Goal: Task Accomplishment & Management: Manage account settings

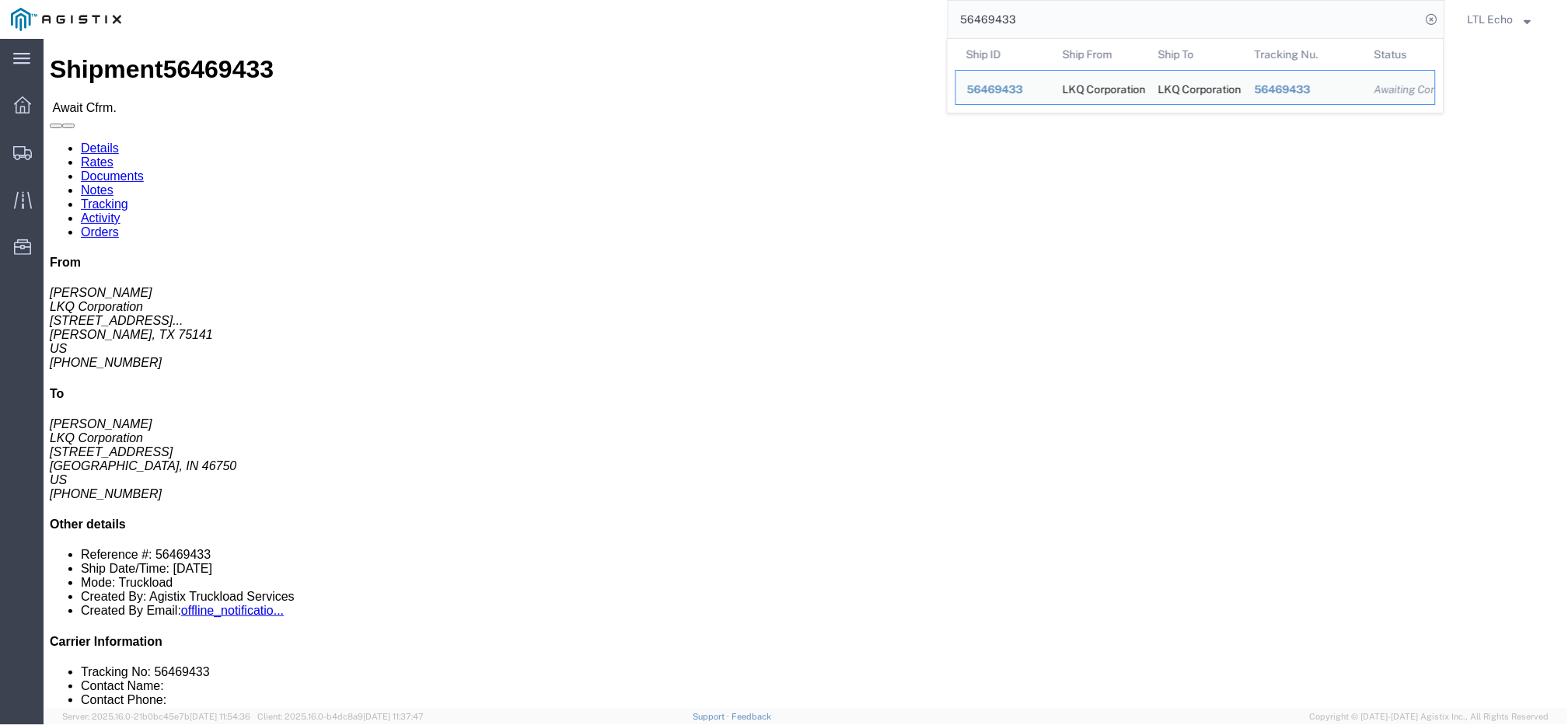
drag, startPoint x: 200, startPoint y: 181, endPoint x: 12, endPoint y: 186, distance: 188.1
click div "Ship From LKQ Corporation ([PERSON_NAME]) 3219 [STREET_ADDRESS][PERSON_NAME] [P…"
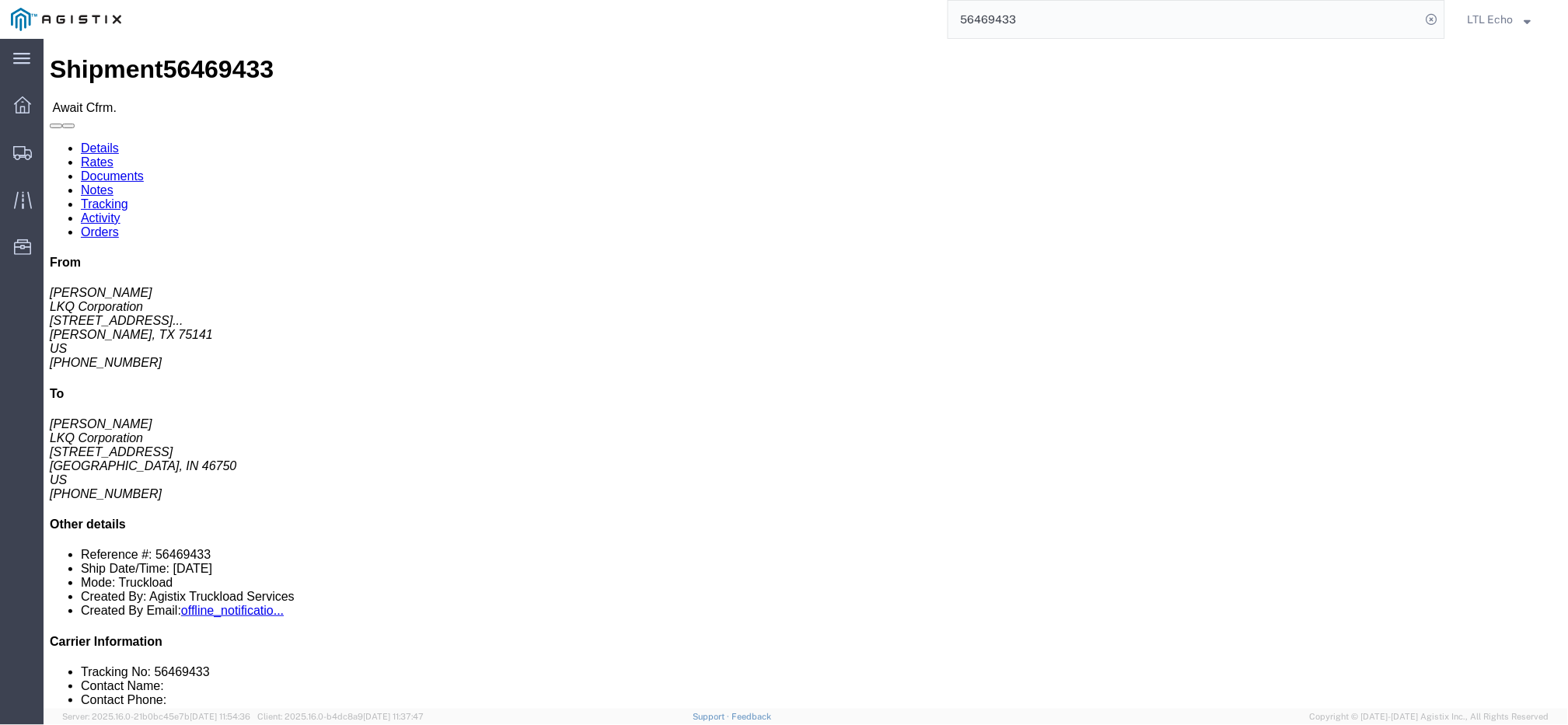
copy address "[STREET_ADDRESS]"
drag, startPoint x: 89, startPoint y: 228, endPoint x: 14, endPoint y: 235, distance: 75.3
click div "Ship From LKQ Corporation ([PERSON_NAME]) 3219 [STREET_ADDRESS][PERSON_NAME] [P…"
copy address "[PHONE_NUMBER]"
click span "Bill Of Lading: 56469433"
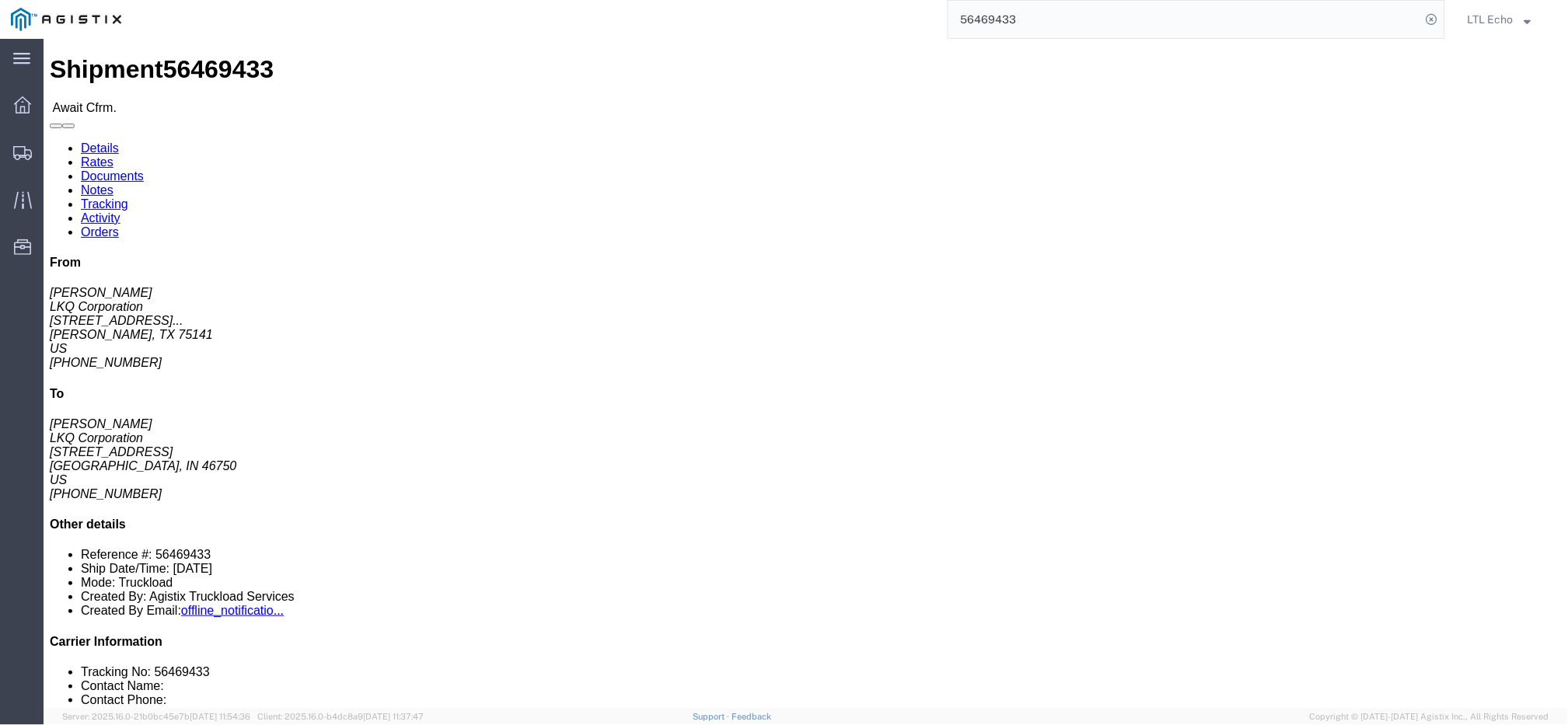
click span "Bill Of Lading: 56469433"
copy b "56469433"
click div "Ship From LKQ Corporation ([PERSON_NAME]) [STREET_ADDRESS][PERSON_NAME] [PHONE_…"
drag, startPoint x: 442, startPoint y: 180, endPoint x: 319, endPoint y: 184, distance: 123.1
click address "LKQ Corporation ([PERSON_NAME]) [STREET_ADDRESS] [PHONE_NUMBER]"
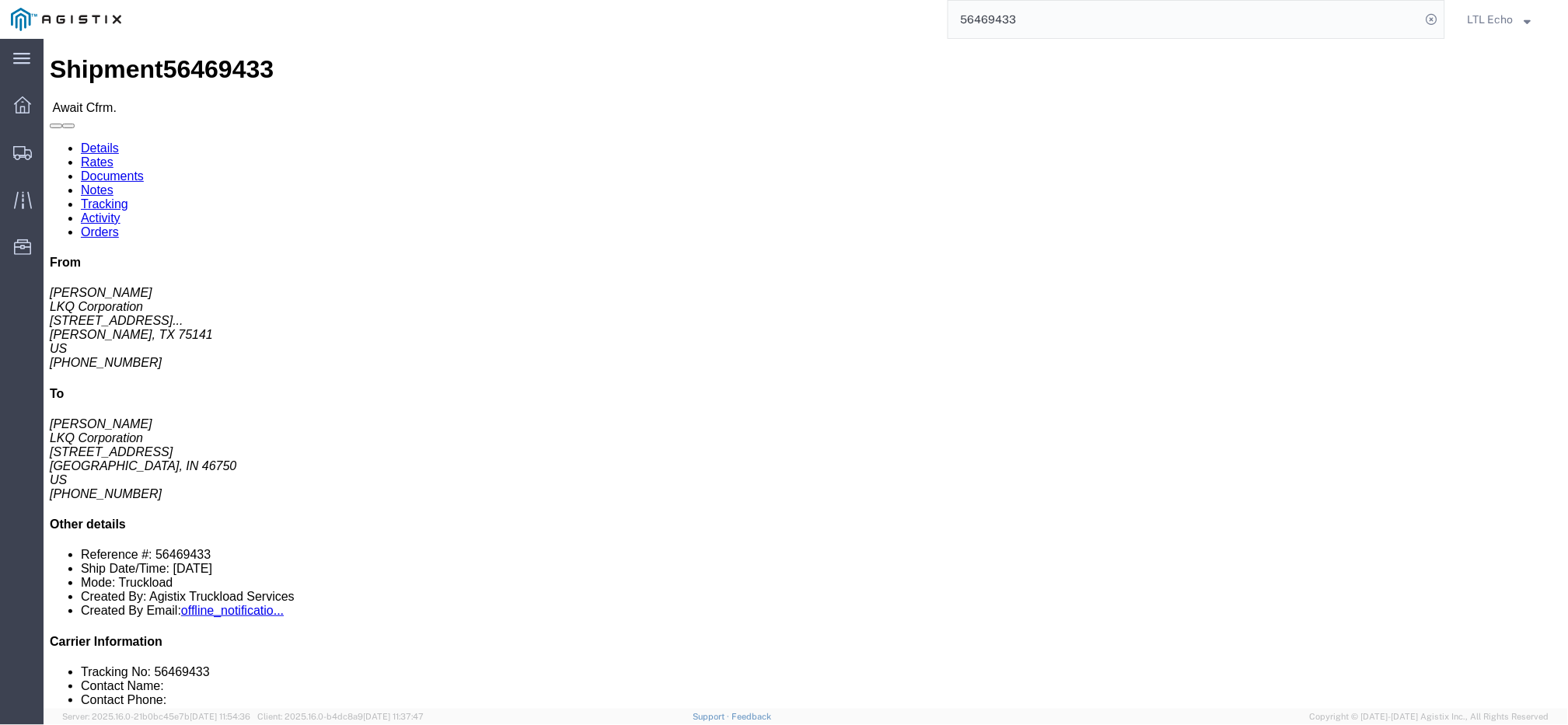
copy address "[STREET_ADDRESS]"
click address "LKQ Corporation ([PERSON_NAME]) [STREET_ADDRESS] [PHONE_NUMBER]"
copy address "Huntington"
drag, startPoint x: 406, startPoint y: 154, endPoint x: 475, endPoint y: 150, distance: 69.1
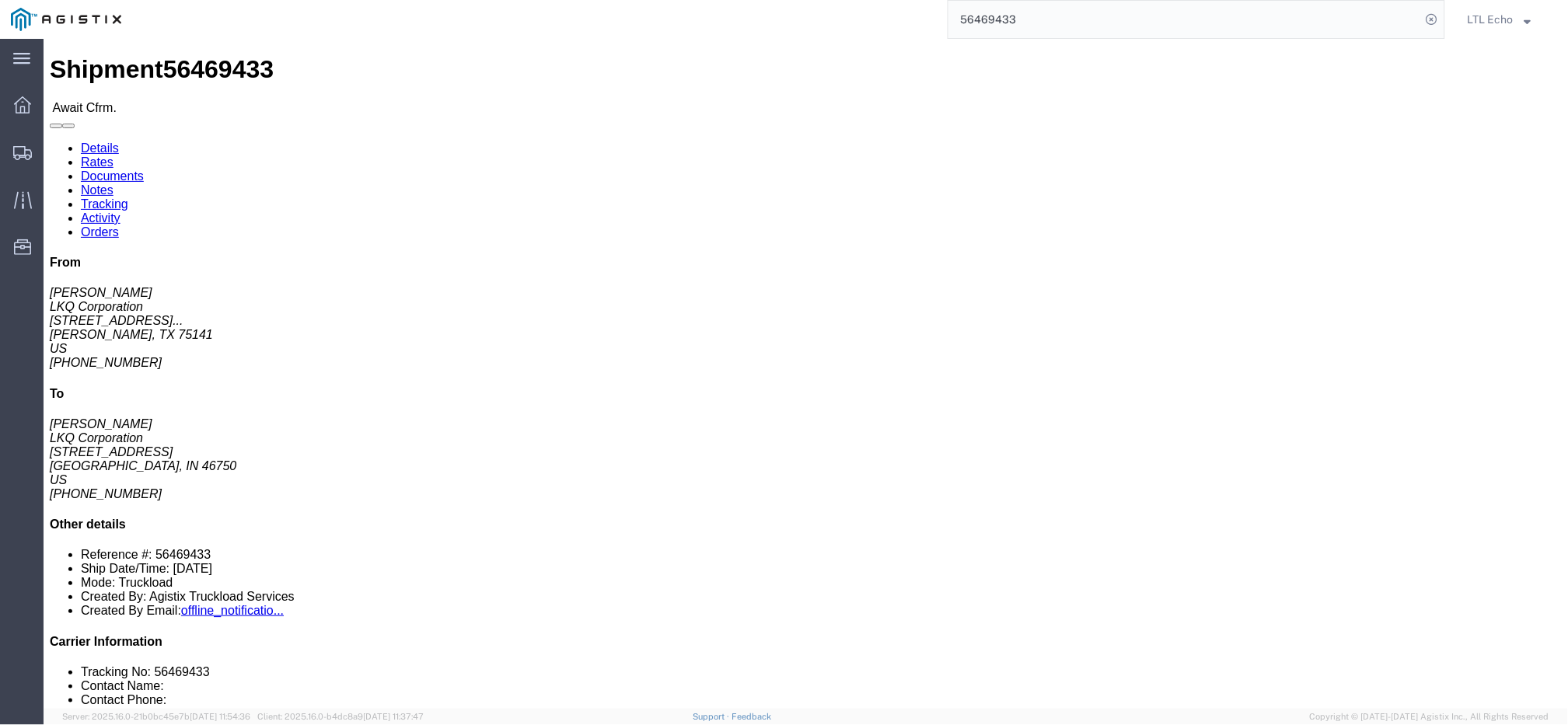
click address "LKQ Corporation ([PERSON_NAME]) [STREET_ADDRESS] [PHONE_NUMBER]"
copy address "[PERSON_NAME]"
drag, startPoint x: 402, startPoint y: 227, endPoint x: 307, endPoint y: 238, distance: 95.6
click div "Ship To LKQ Corporation ([PERSON_NAME]) [STREET_ADDRESS] [PHONE_NUMBER]"
copy address "[PHONE_NUMBER]"
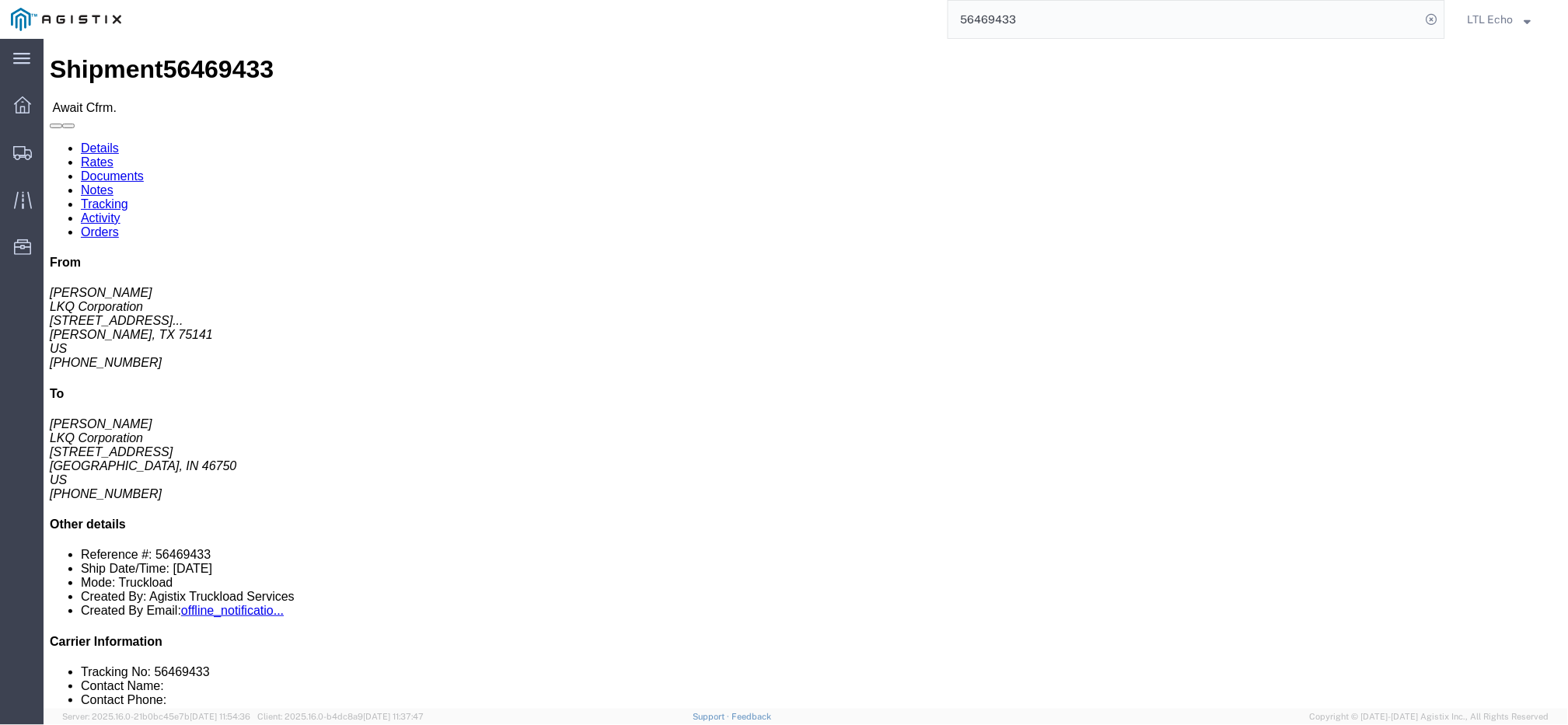
click b "56469433"
copy b "56469433"
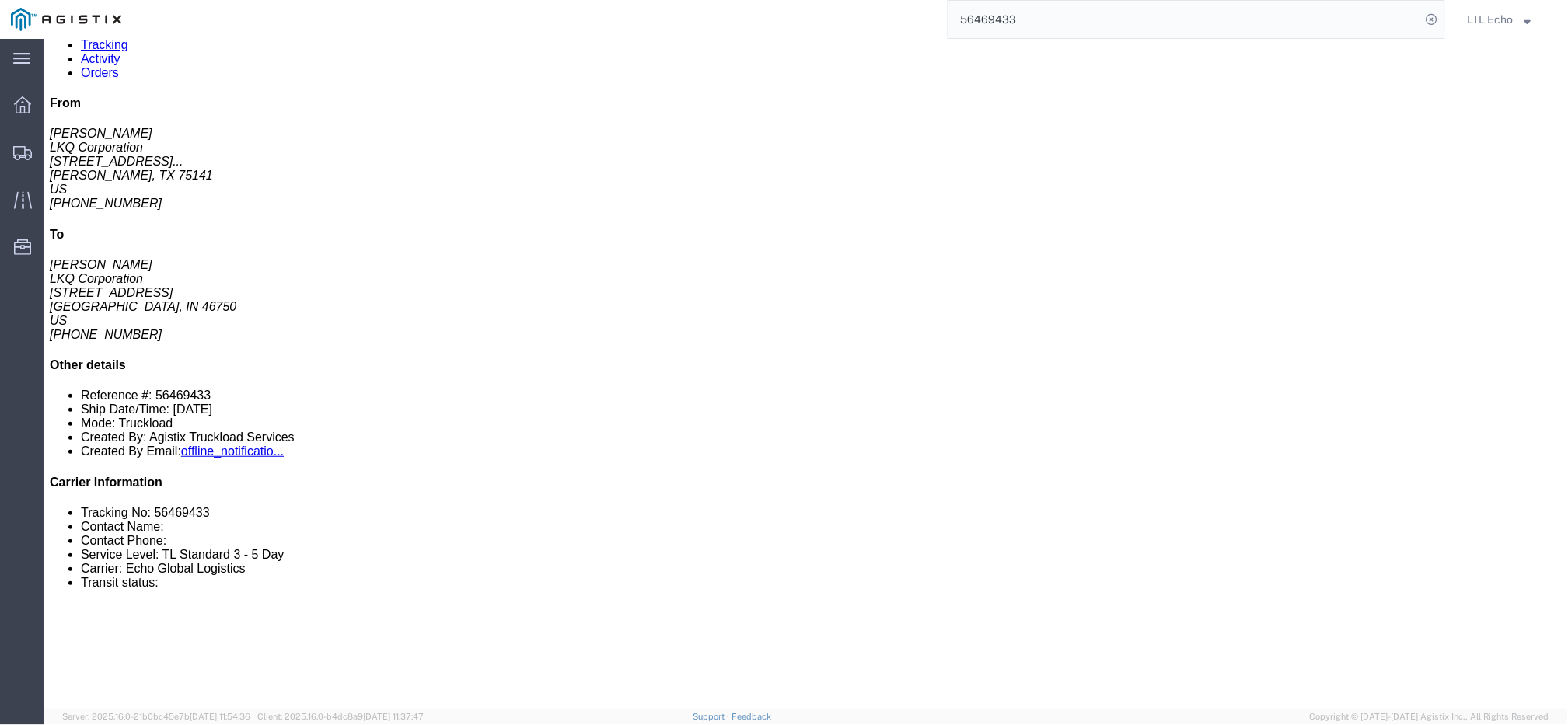
scroll to position [195, 0]
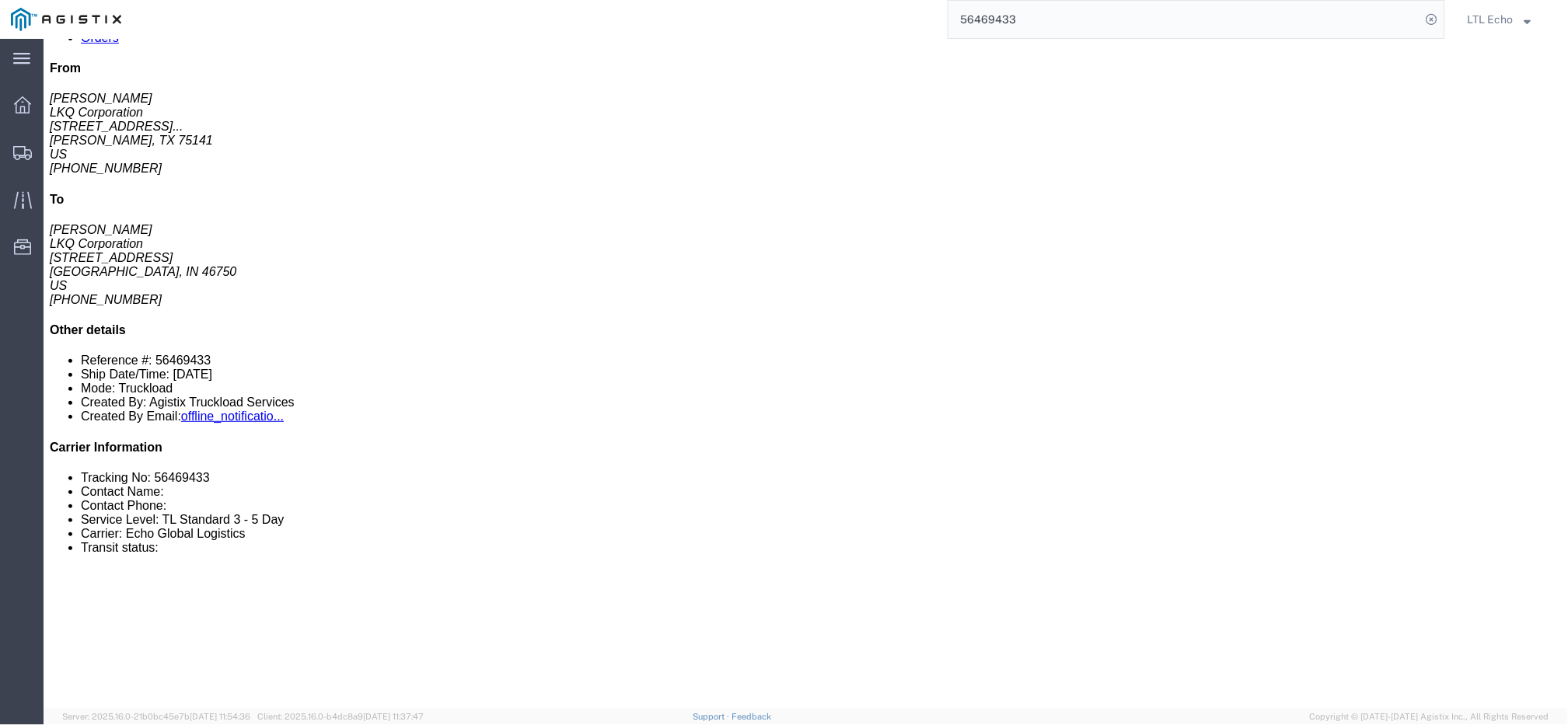
drag, startPoint x: 329, startPoint y: 347, endPoint x: 42, endPoint y: 343, distance: 287.0
click h3 "Wheels - Stacked & Palletized"
copy h3 "Wheels - Stacked & Palletized"
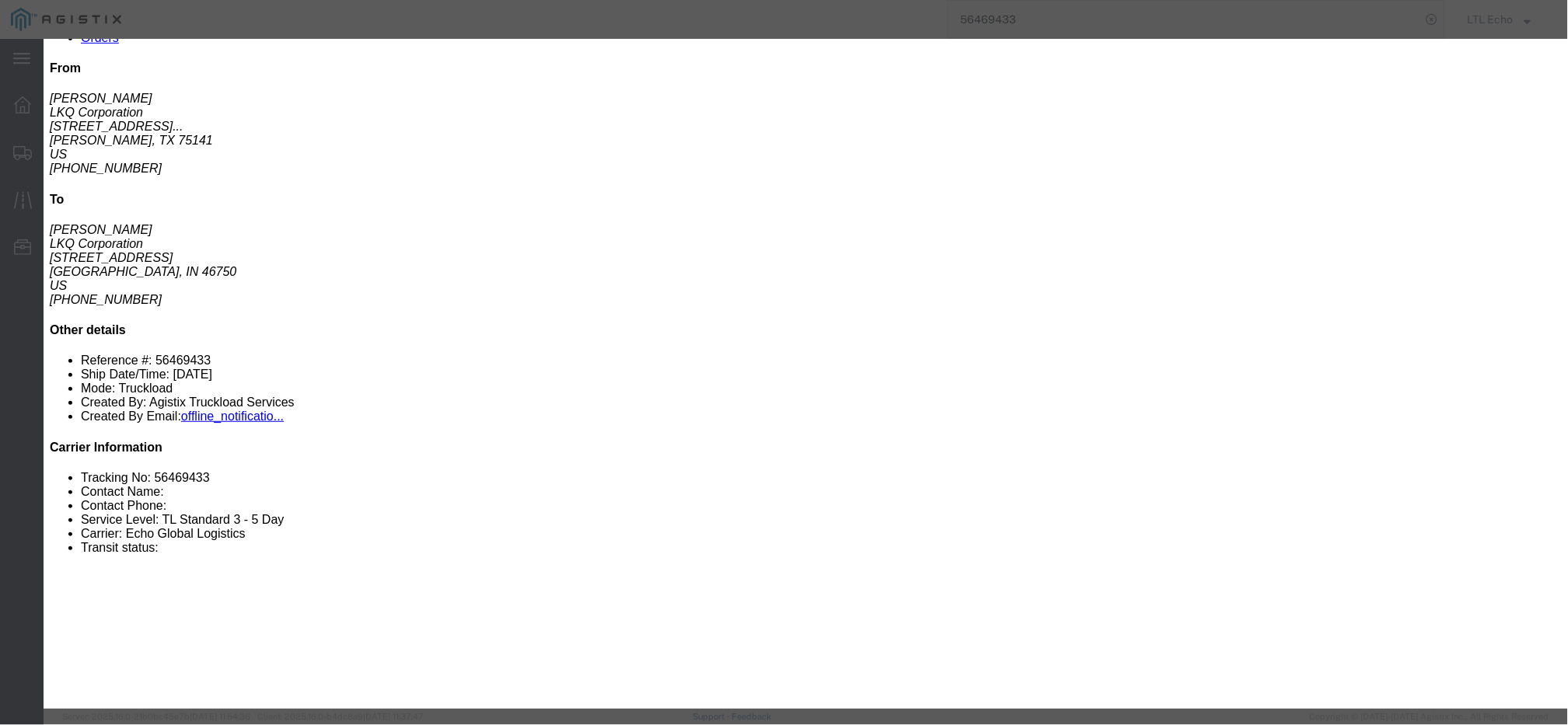
click icon "button"
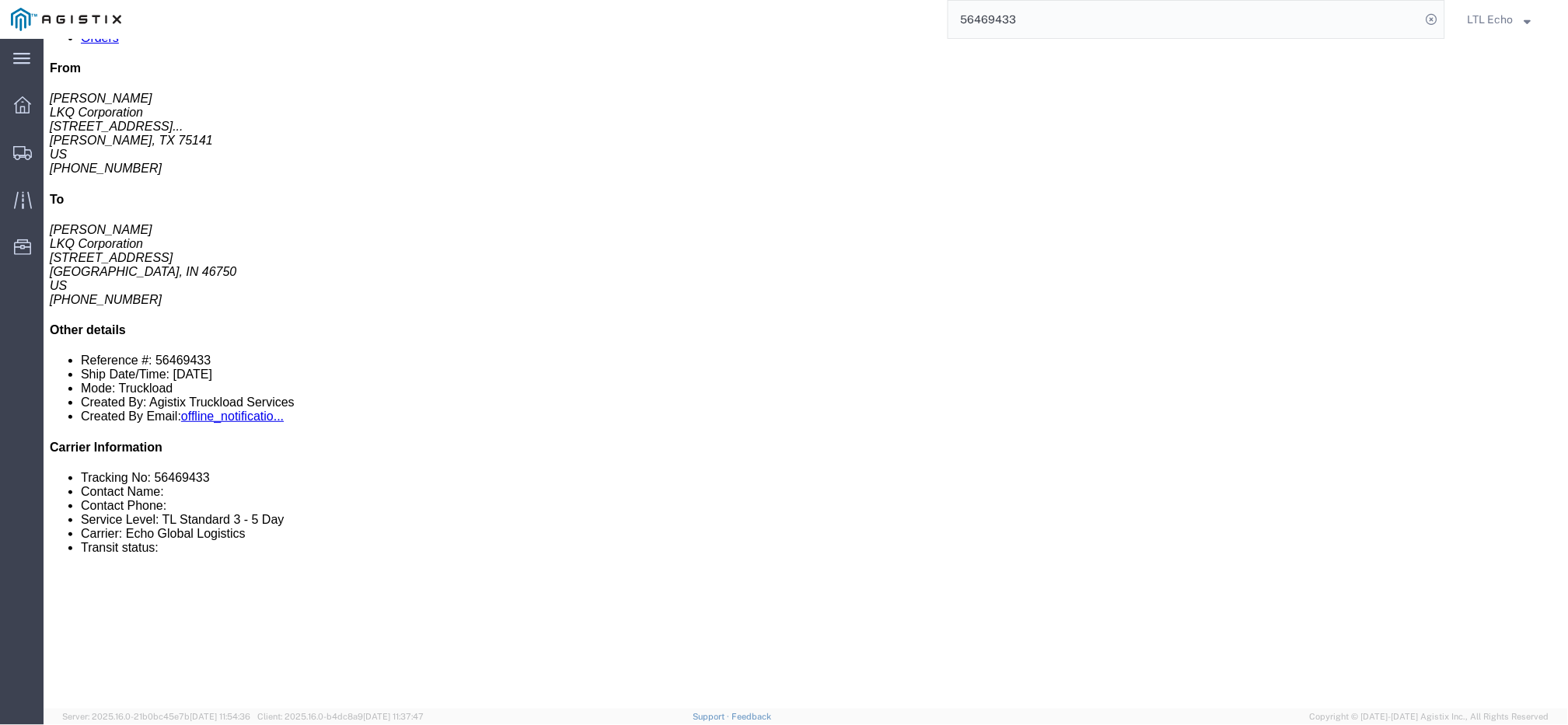
click link "Notes"
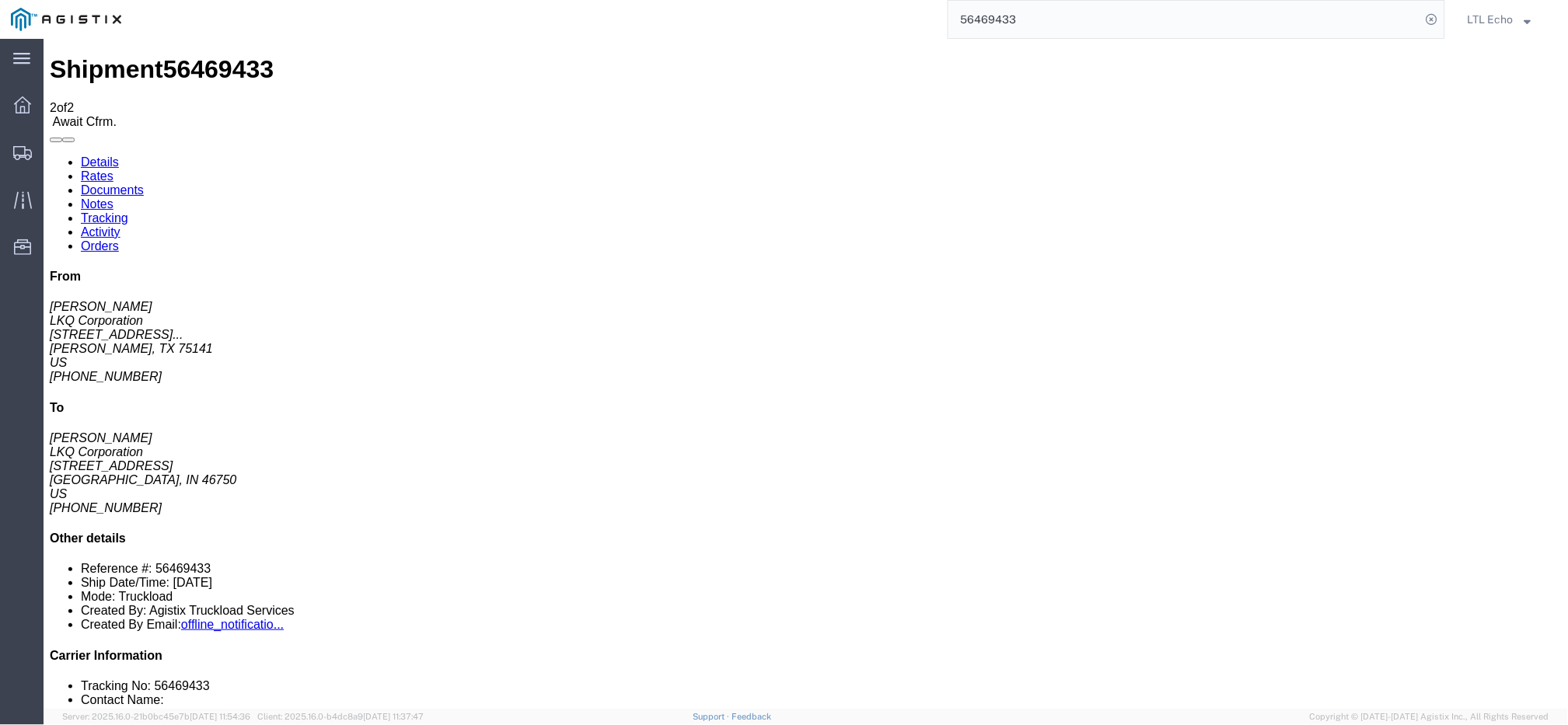
click at [80, 155] on link "Details" at bounding box center [99, 162] width 39 height 13
click link "Rates"
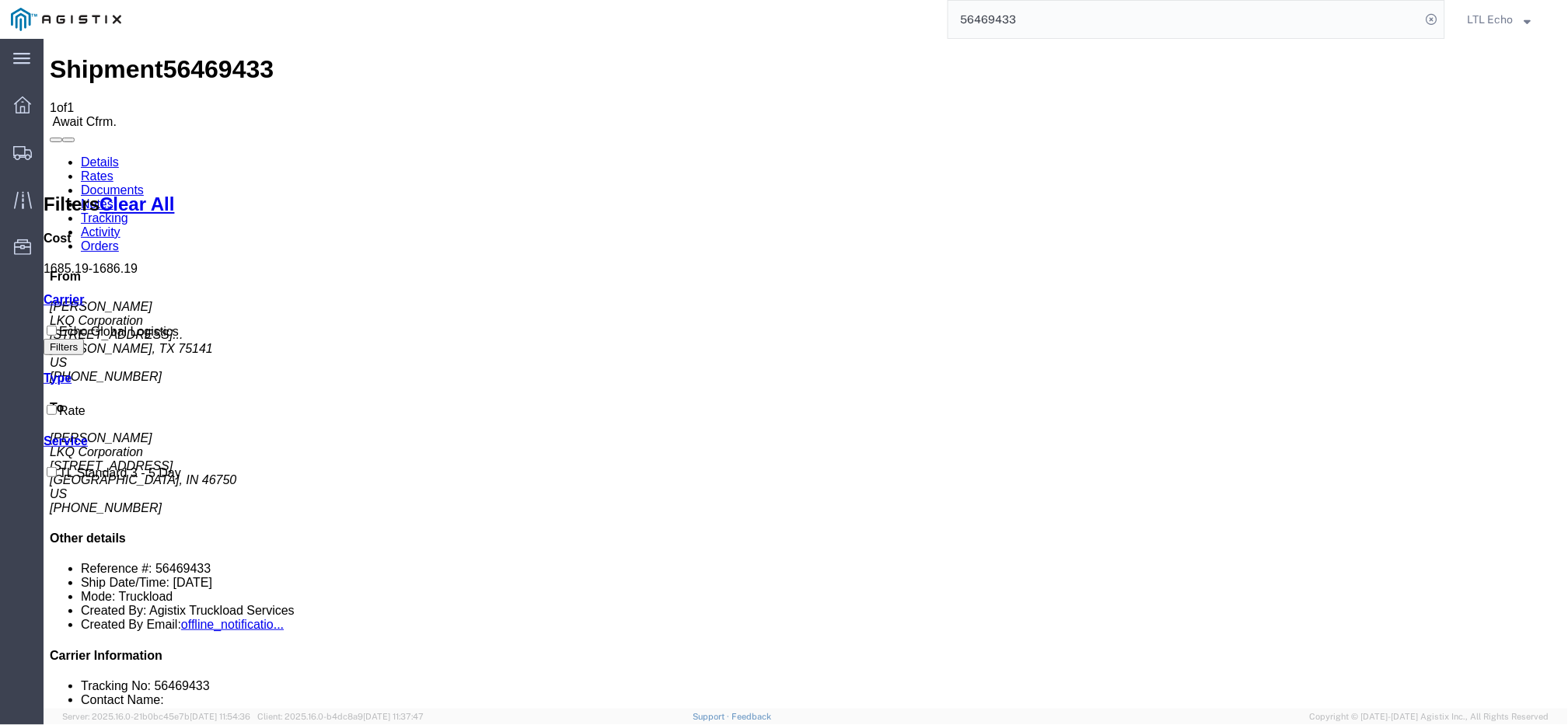
click at [92, 155] on link "Details" at bounding box center [99, 162] width 39 height 13
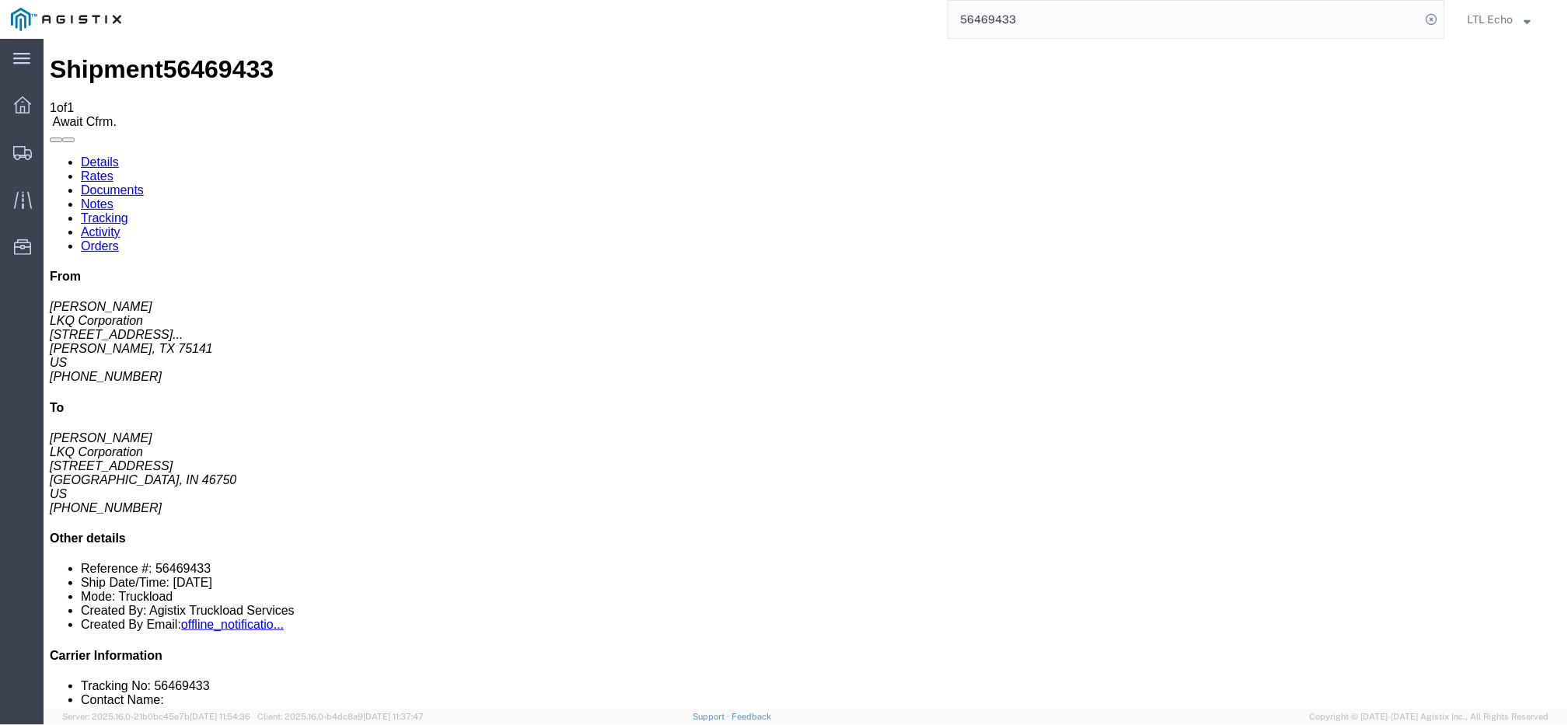
click b "56469433"
copy b "56469433"
click b "PWR#129683,687,692,684,686,681,672,695,694"
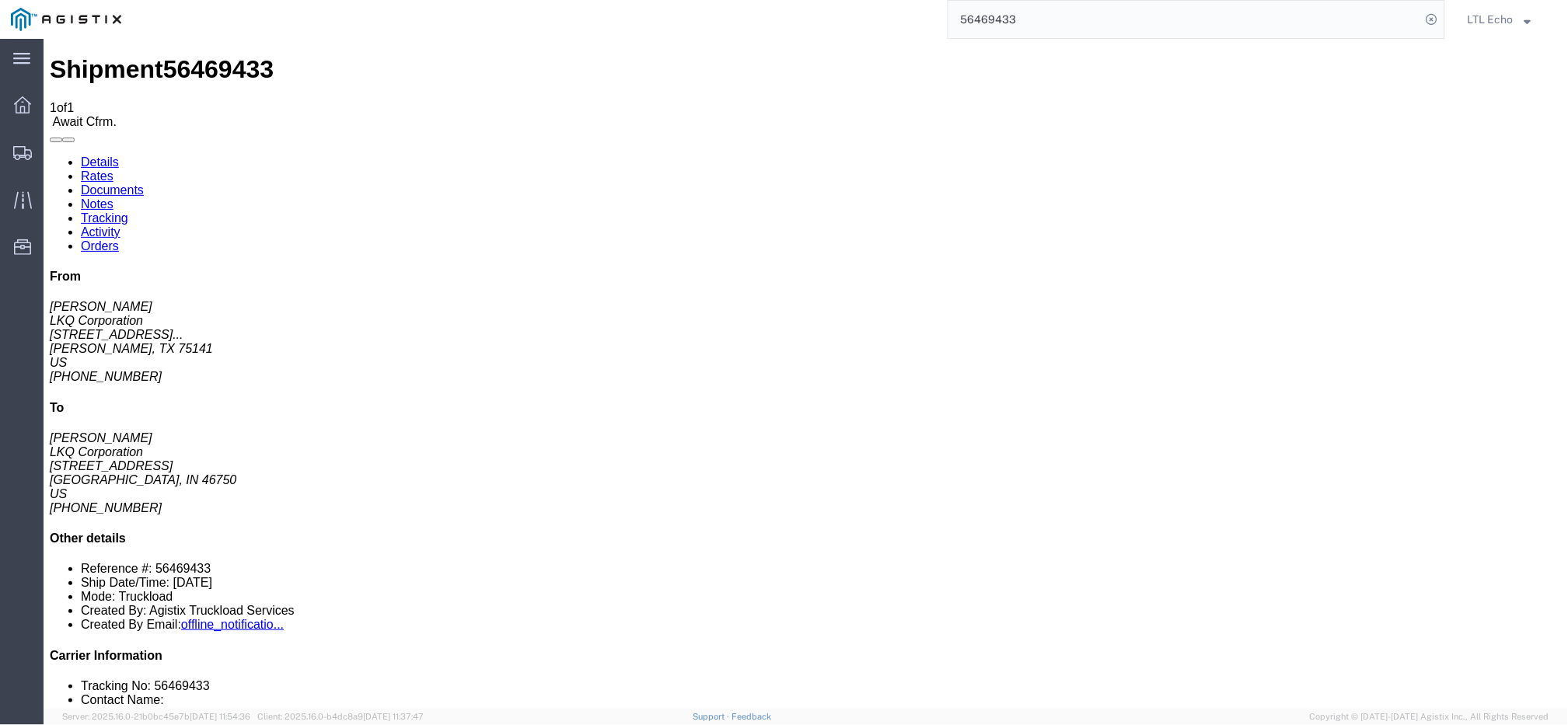
click b "PWR#129683,687,692,684,686,681,672,695,694"
click div "Ship From LKQ Corporation ([PERSON_NAME]) [STREET_ADDRESS][PERSON_NAME] [PHONE_…"
click div "Shipment Detail Ship From LKQ Corporation ([PERSON_NAME]) [STREET_ADDRESS][PERS…"
drag, startPoint x: 958, startPoint y: 185, endPoint x: 1203, endPoint y: 191, distance: 245.1
click div "References Bill Of Lading: 56469433 Purchase Order: PWR#129683,687,692,684,686,…"
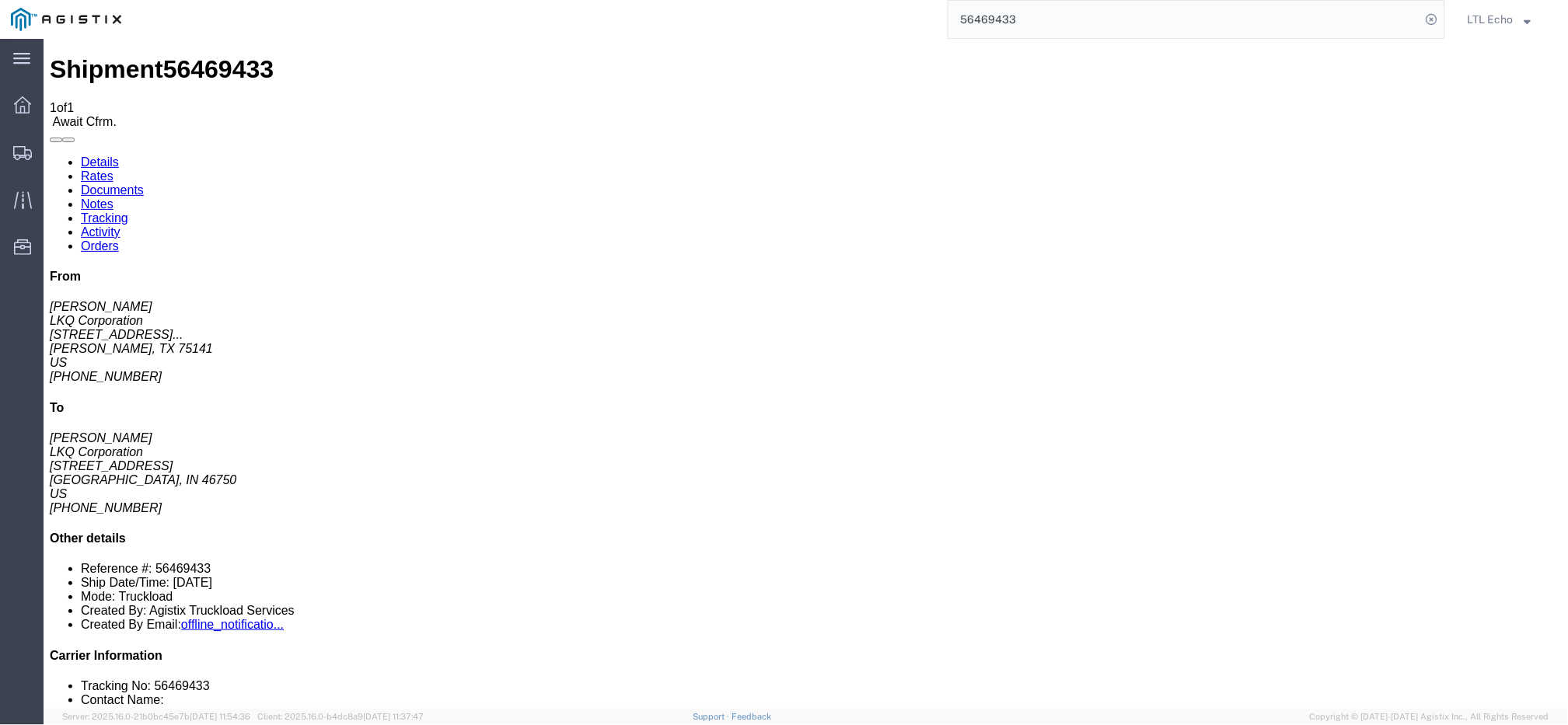
click link "Notes"
click at [95, 155] on link "Details" at bounding box center [99, 162] width 39 height 13
click link "Notes"
click at [83, 155] on link "Details" at bounding box center [99, 162] width 39 height 13
click link "Confirm"
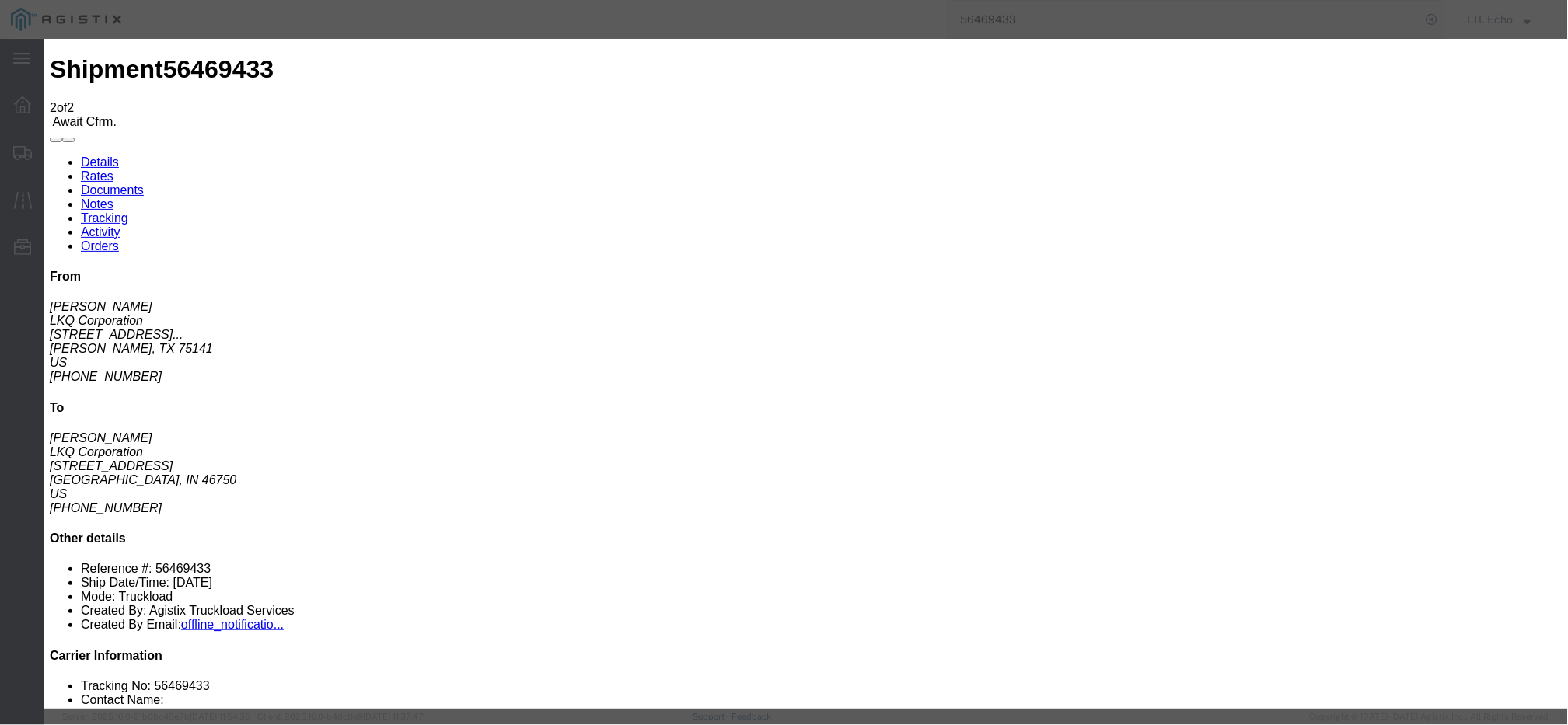
click input "checkbox"
checkbox input "true"
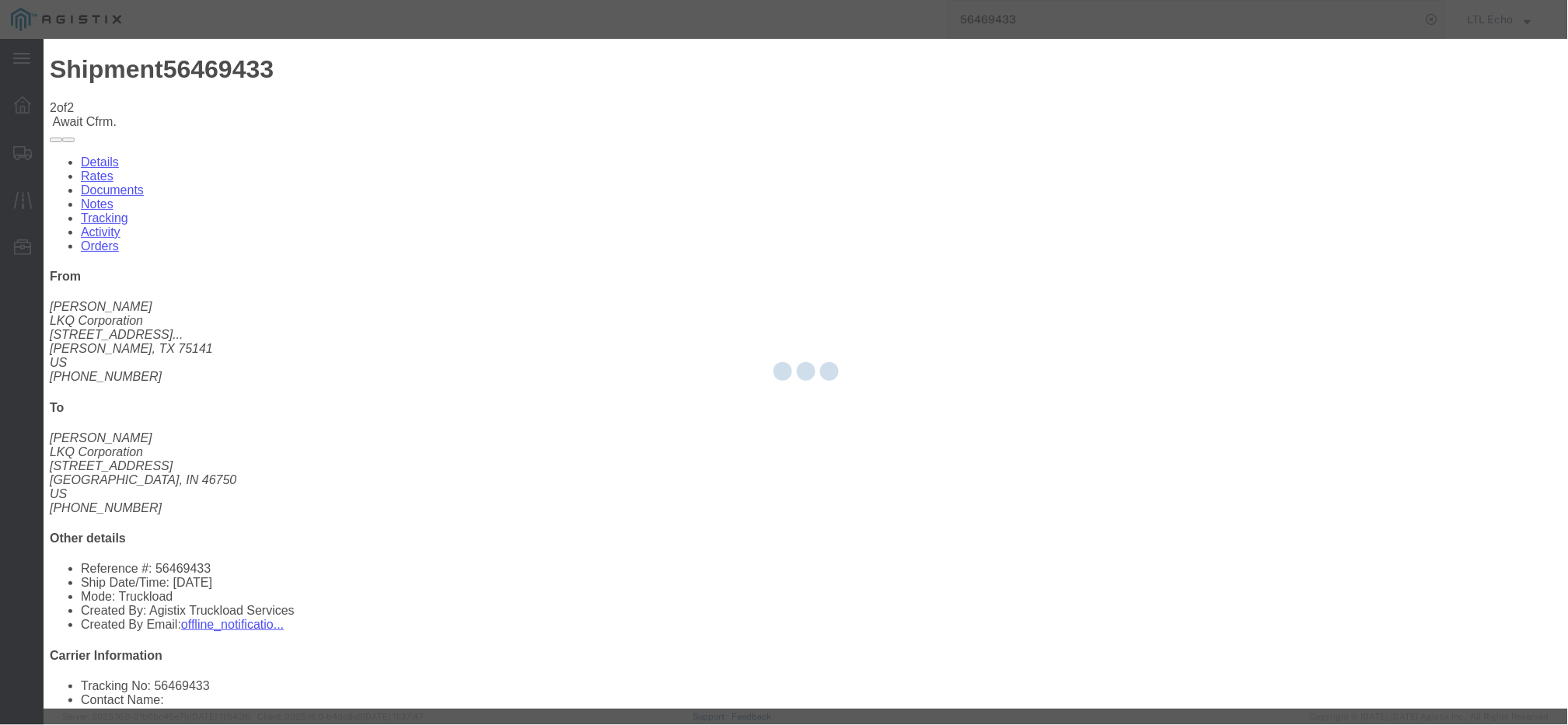
type input "LTL Echo"
type input "+ 8005116111"
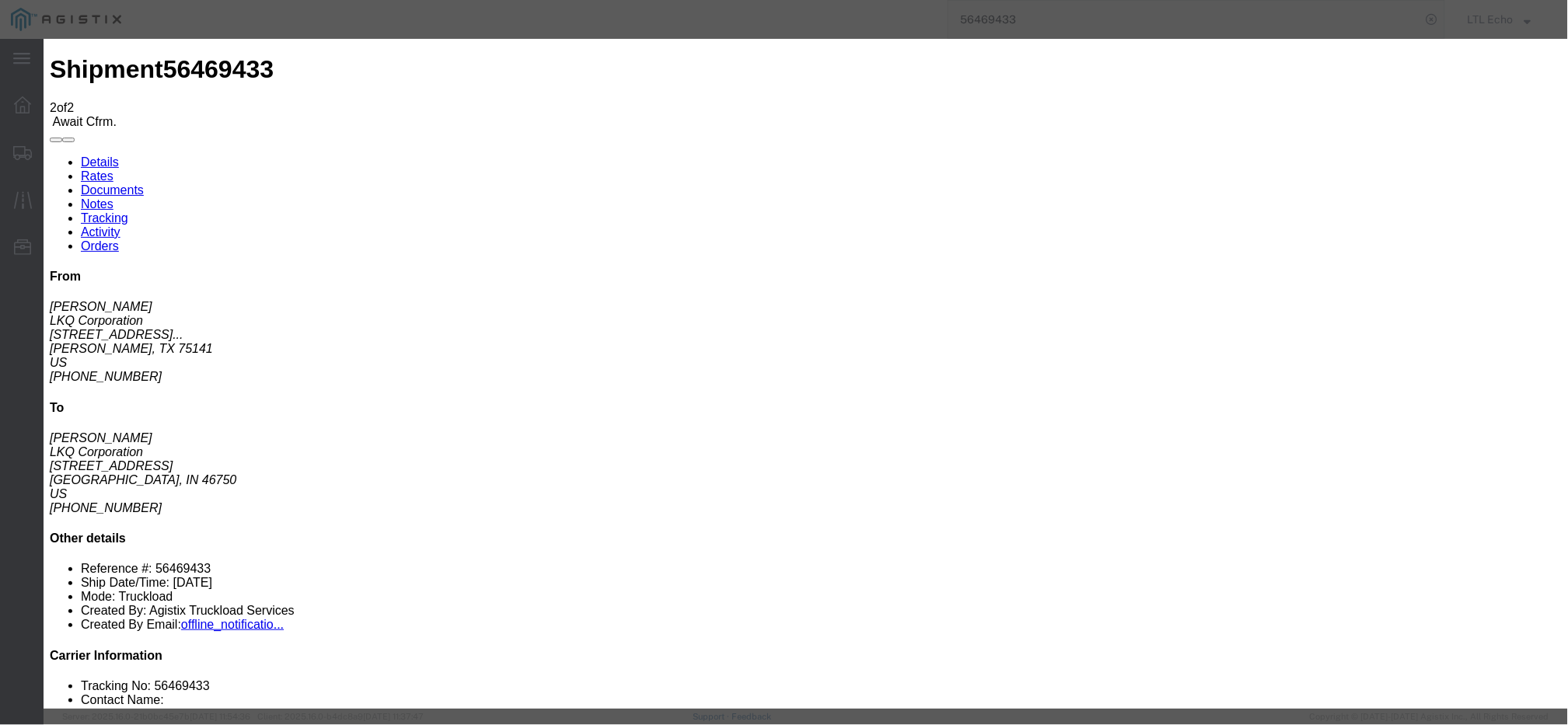
click input "text"
paste input "63926019"
type input "63926019"
click button "Submit"
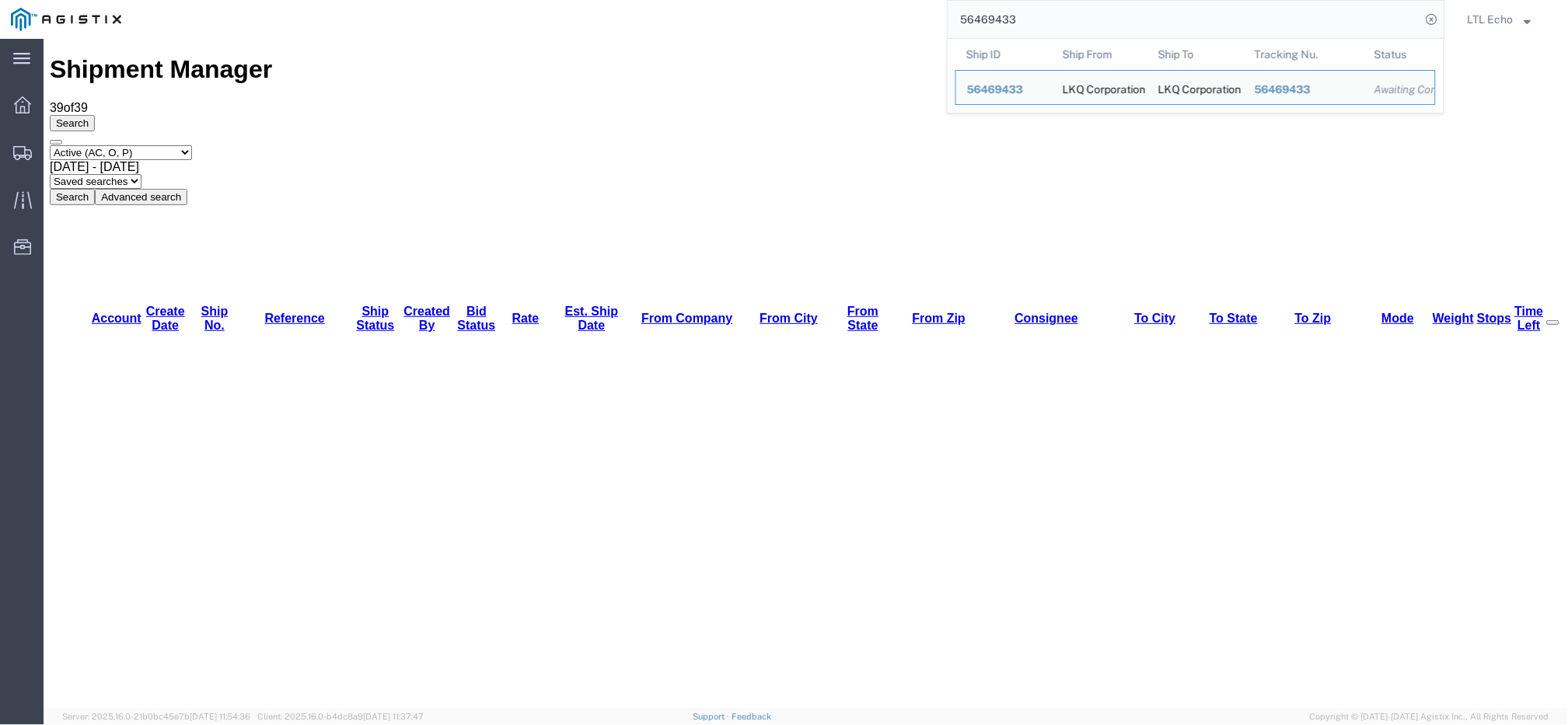
drag, startPoint x: 1063, startPoint y: 20, endPoint x: 780, endPoint y: 21, distance: 283.0
click at [781, 21] on div "56469433 Ship ID Ship From Ship To Tracking Nu. Status Ship ID 56469433 Ship Fr…" at bounding box center [788, 19] width 1313 height 39
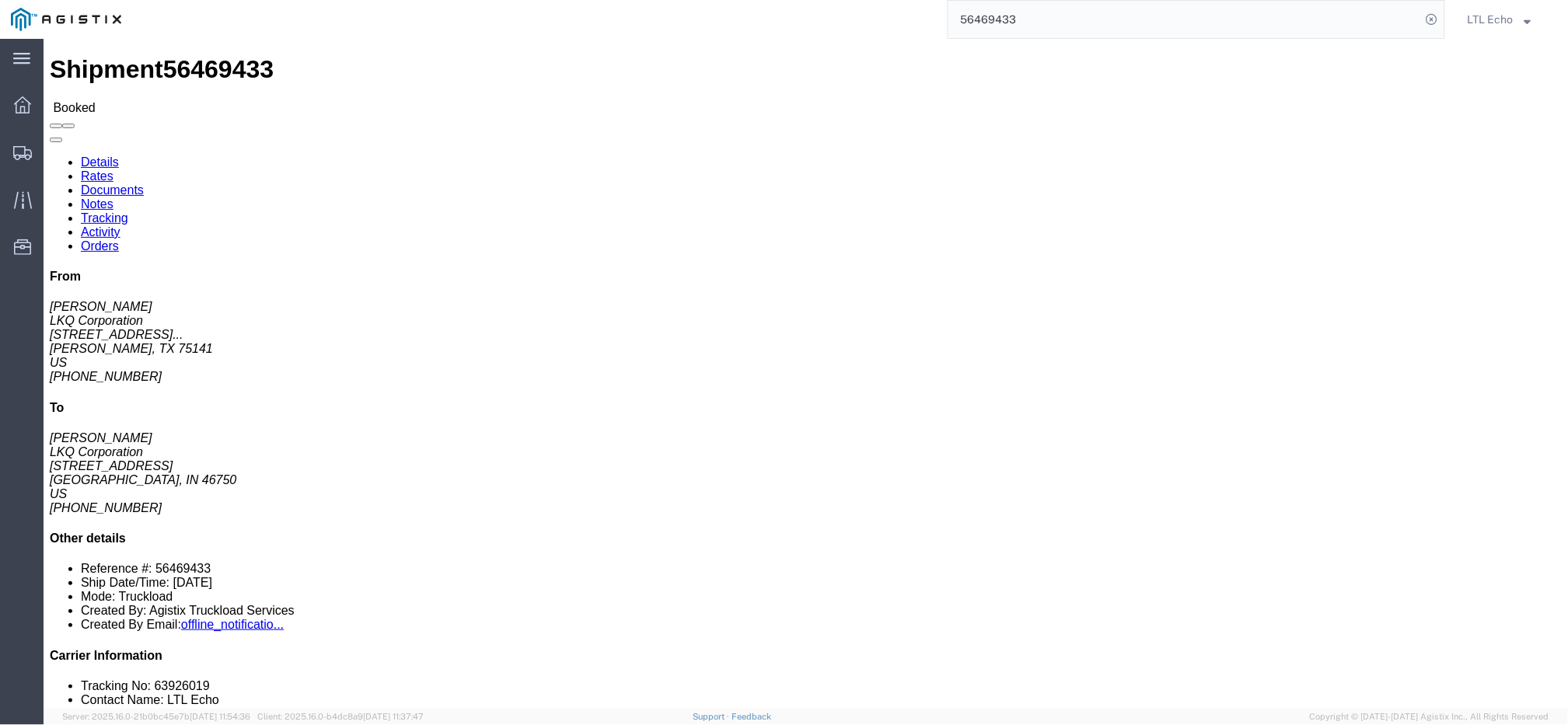
click li "Tracking No: 63926019"
